Goal: Navigation & Orientation: Find specific page/section

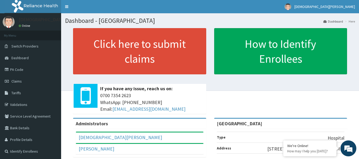
click at [21, 61] on link "Dashboard" at bounding box center [30, 58] width 61 height 12
